Goal: Task Accomplishment & Management: Use online tool/utility

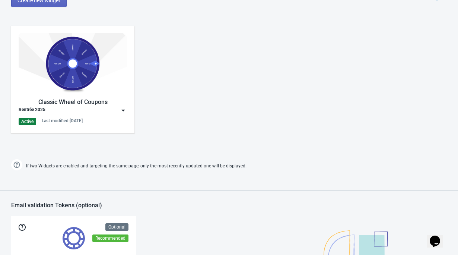
scroll to position [356, 0]
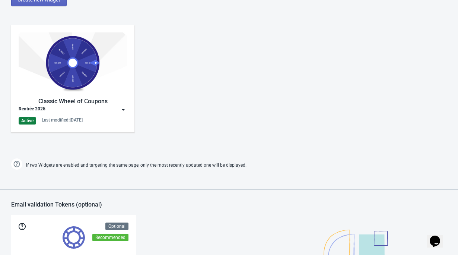
click at [91, 106] on div "Rentrée 2025" at bounding box center [73, 109] width 108 height 7
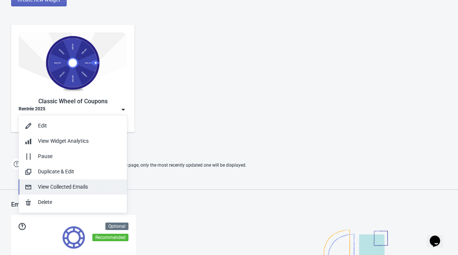
click at [69, 183] on div "View Collected Emails" at bounding box center [79, 187] width 83 height 8
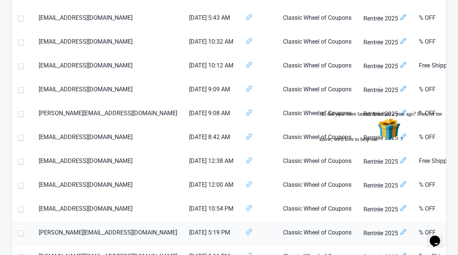
scroll to position [0, 173]
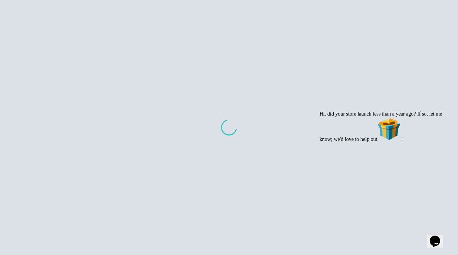
scroll to position [359, 0]
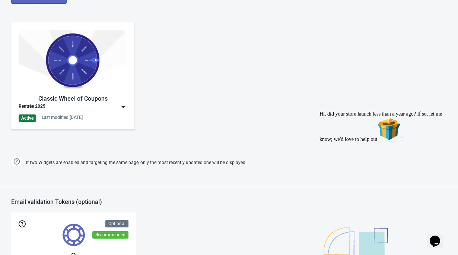
click at [105, 84] on img at bounding box center [73, 60] width 108 height 61
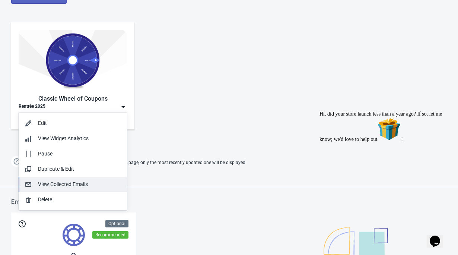
click at [75, 187] on div "View Collected Emails" at bounding box center [79, 184] width 83 height 8
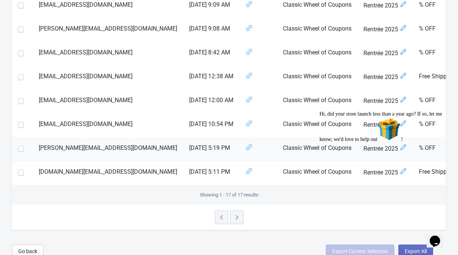
scroll to position [350, 0]
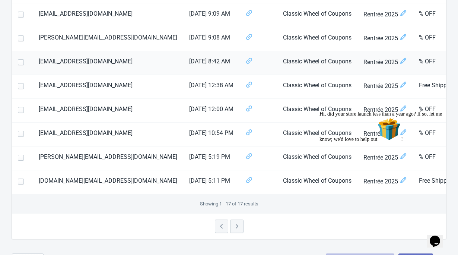
click at [413, 62] on td "% OFF" at bounding box center [438, 63] width 50 height 24
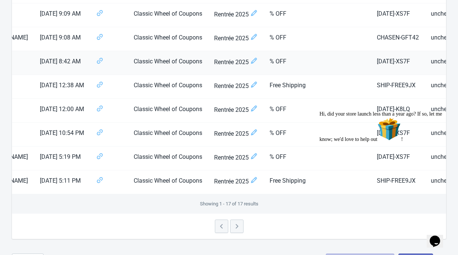
scroll to position [0, 152]
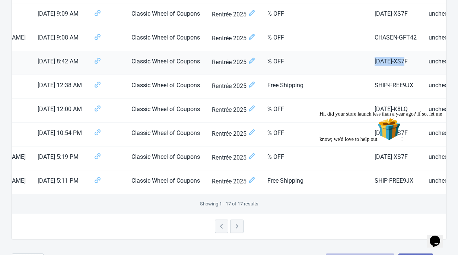
drag, startPoint x: 380, startPoint y: 61, endPoint x: 345, endPoint y: 59, distance: 35.1
click at [369, 59] on td "[DATE]-XS7F" at bounding box center [396, 63] width 54 height 24
copy td "[DATE]-XS7F"
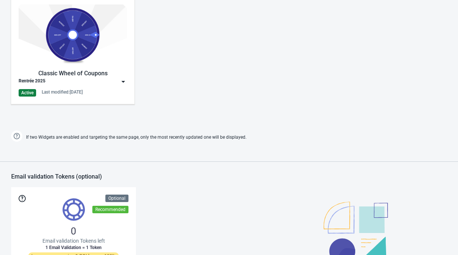
scroll to position [436, 0]
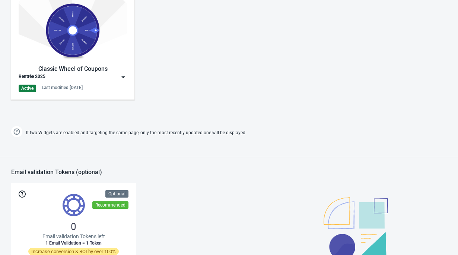
click at [82, 37] on img at bounding box center [73, 30] width 108 height 61
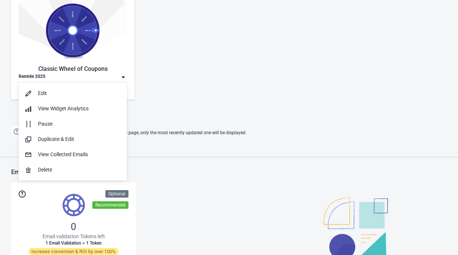
click at [167, 81] on div "Classic Wheel of Coupons Rentrée 2025 Active Last modified: [DATE]" at bounding box center [229, 52] width 458 height 134
